Goal: Task Accomplishment & Management: Use online tool/utility

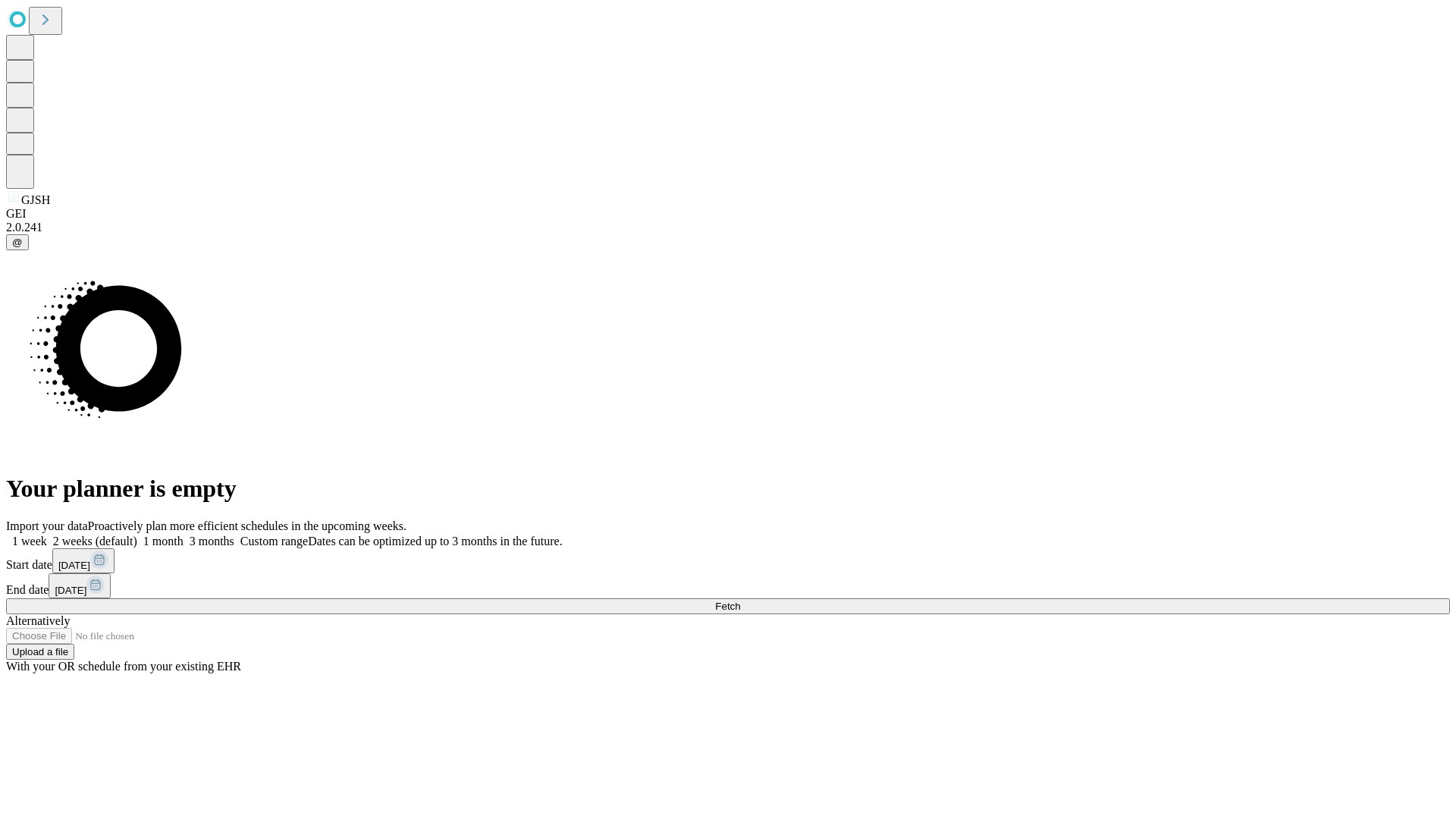
click at [740, 600] on span "Fetch" at bounding box center [727, 606] width 25 height 11
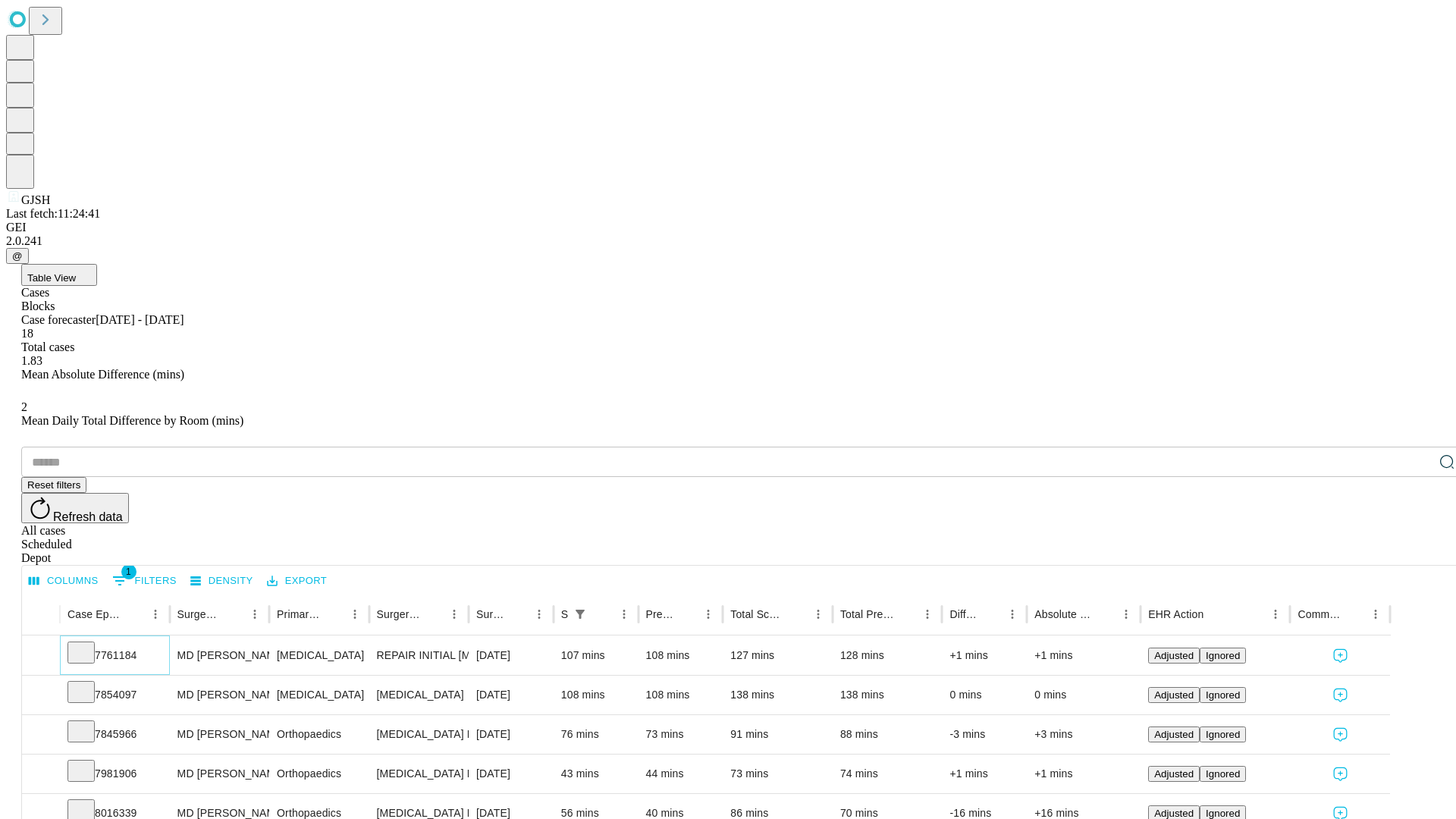
click at [88, 644] on icon at bounding box center [81, 651] width 15 height 15
